Goal: Task Accomplishment & Management: Use online tool/utility

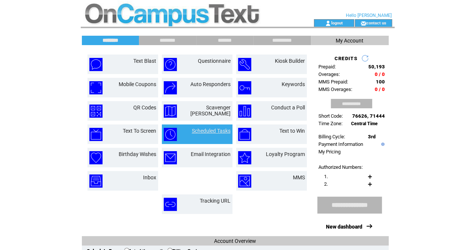
click at [216, 131] on link "Scheduled Tasks" at bounding box center [211, 131] width 39 height 6
click at [211, 129] on link "Scheduled Tasks" at bounding box center [211, 131] width 39 height 6
